Goal: Task Accomplishment & Management: Complete application form

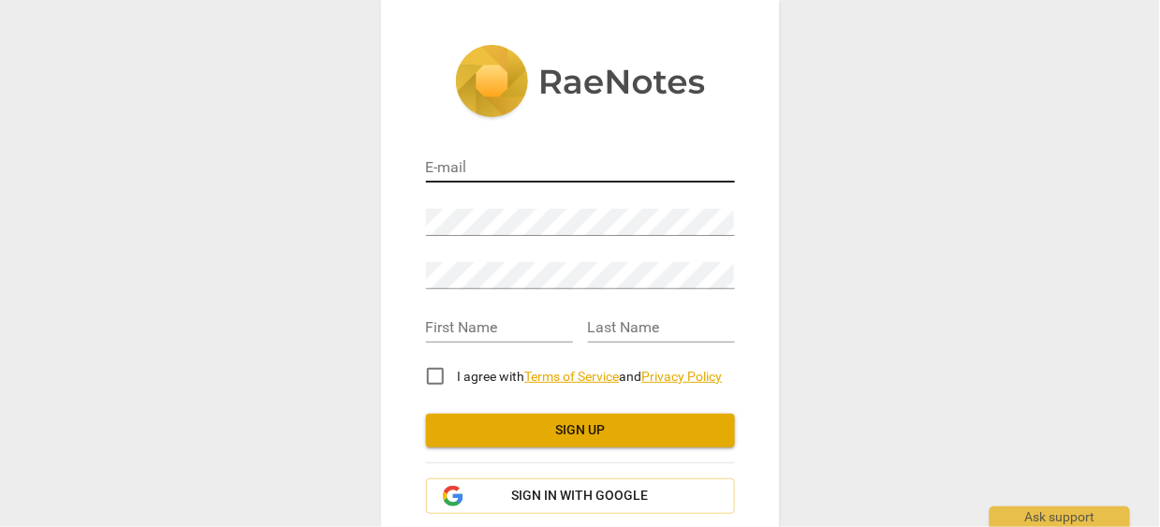
click at [457, 181] on input "email" at bounding box center [580, 168] width 309 height 27
type input "[PERSON_NAME][EMAIL_ADDRESS][PERSON_NAME][DOMAIN_NAME]"
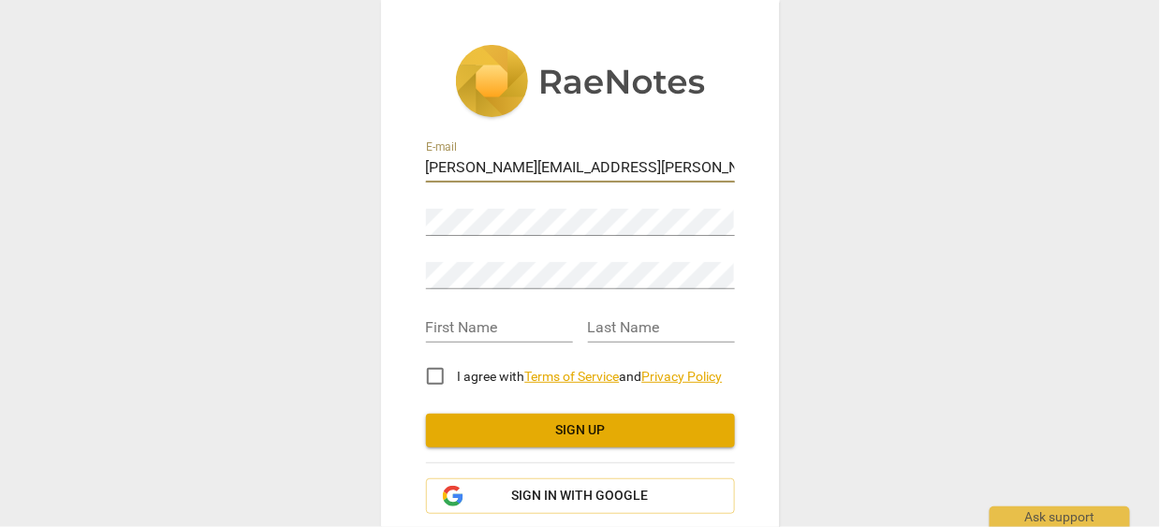
type input "[PERSON_NAME]"
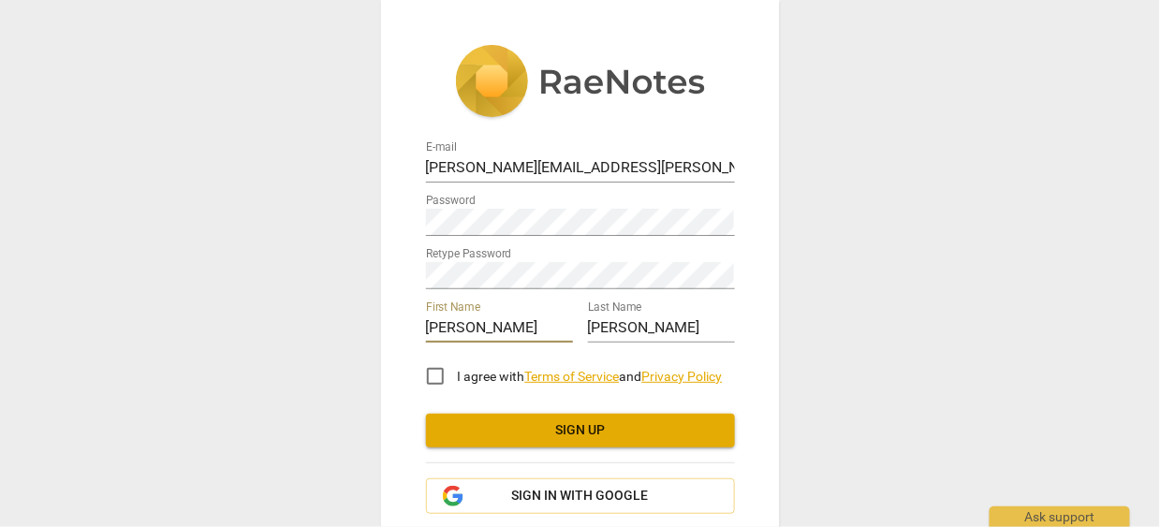
drag, startPoint x: 501, startPoint y: 323, endPoint x: 402, endPoint y: 318, distance: 99.3
click at [402, 318] on div "E-mail [PERSON_NAME][EMAIL_ADDRESS][PERSON_NAME][DOMAIN_NAME] Password Retype P…" at bounding box center [580, 311] width 399 height 623
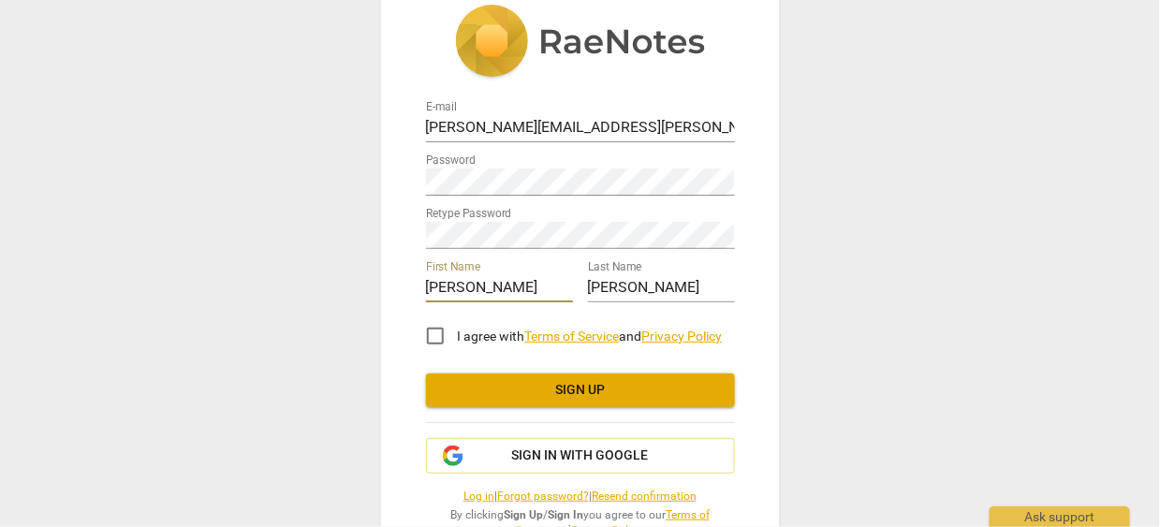
scroll to position [95, 0]
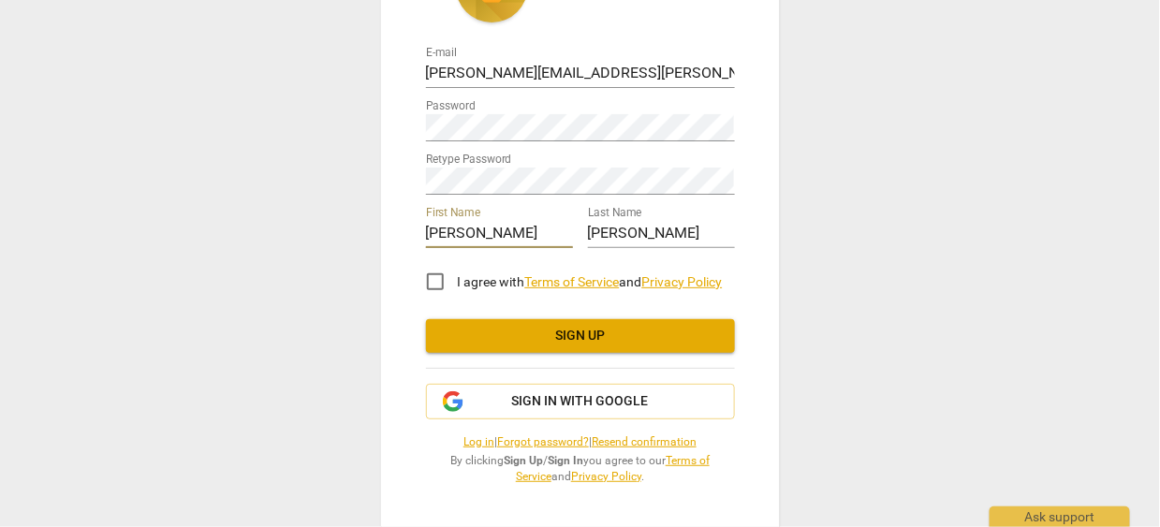
type input "[PERSON_NAME]"
click at [431, 278] on input "I agree with Terms of Service and Privacy Policy" at bounding box center [435, 281] width 45 height 45
checkbox input "true"
click at [622, 339] on span "Sign up" at bounding box center [580, 336] width 279 height 19
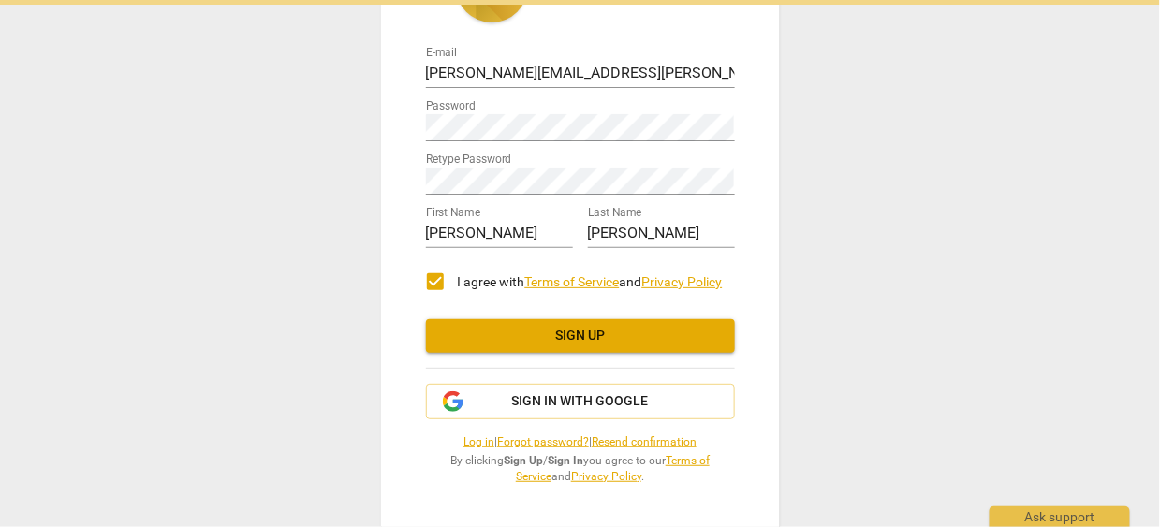
scroll to position [0, 0]
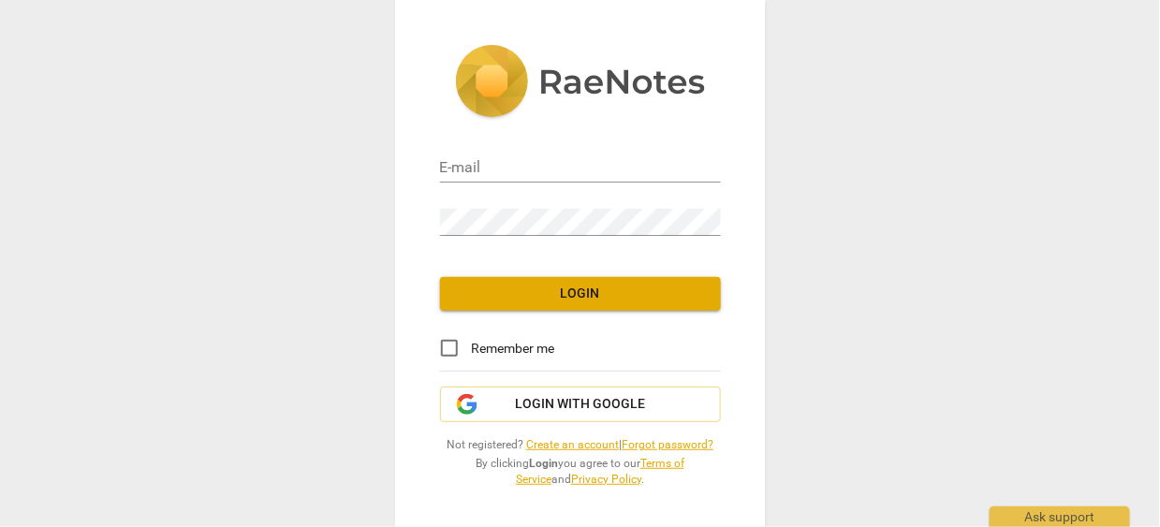
type input "[PERSON_NAME][EMAIL_ADDRESS][PERSON_NAME][DOMAIN_NAME]"
click at [447, 351] on input "Remember me" at bounding box center [449, 348] width 45 height 45
checkbox input "true"
click at [528, 300] on span "Login" at bounding box center [580, 294] width 251 height 19
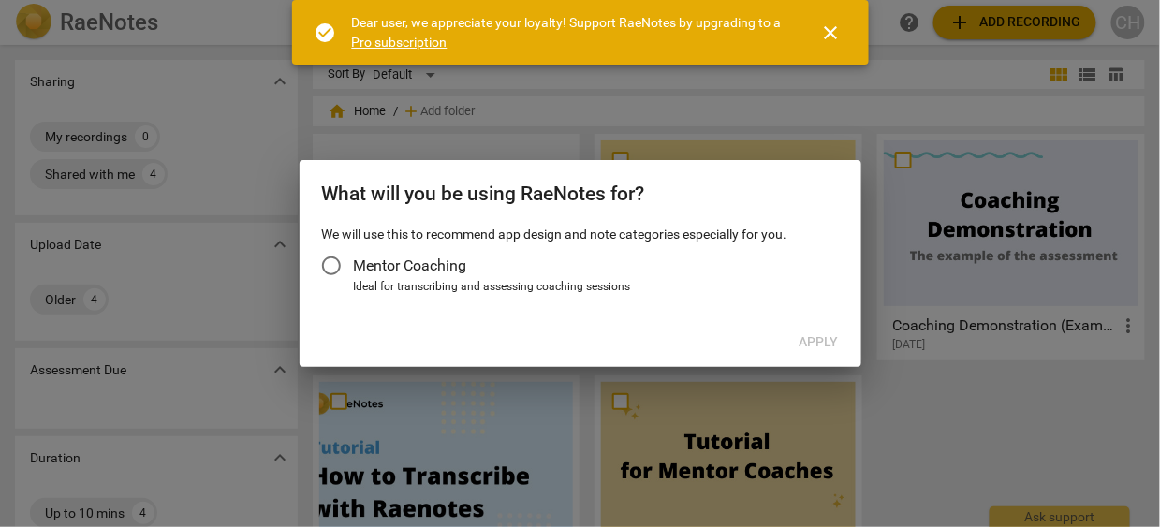
click at [334, 267] on input "Mentor Coaching" at bounding box center [331, 265] width 45 height 45
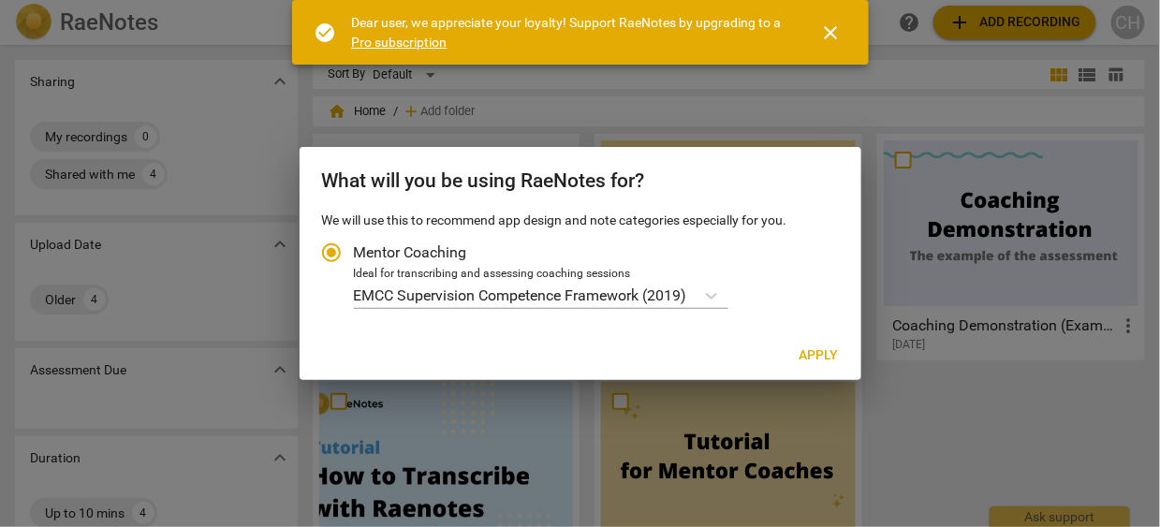
click at [817, 348] on span "Apply" at bounding box center [818, 355] width 39 height 19
radio input "false"
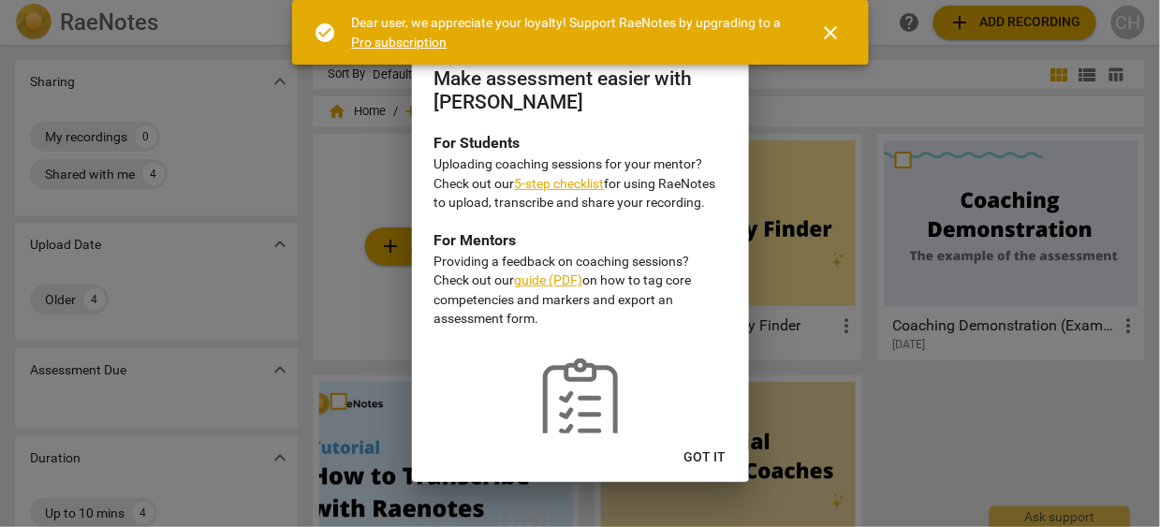
click at [538, 181] on link "5-step checklist" at bounding box center [560, 183] width 90 height 15
